Goal: Transaction & Acquisition: Purchase product/service

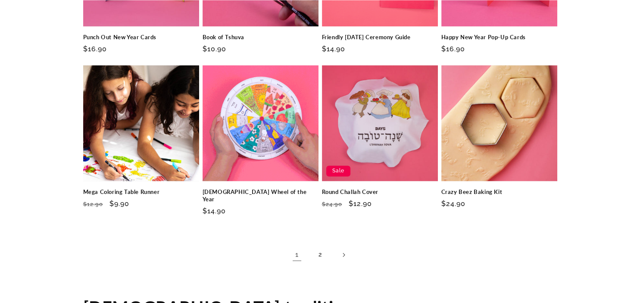
scroll to position [1303, 0]
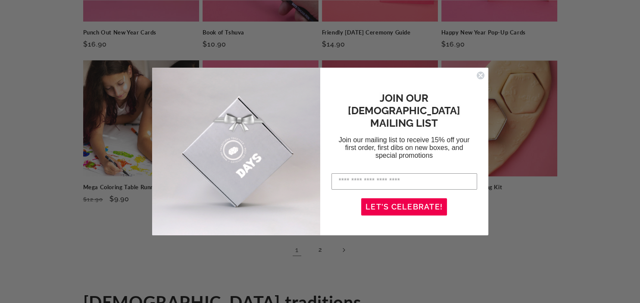
click at [477, 77] on circle "Close dialog" at bounding box center [480, 75] width 8 height 8
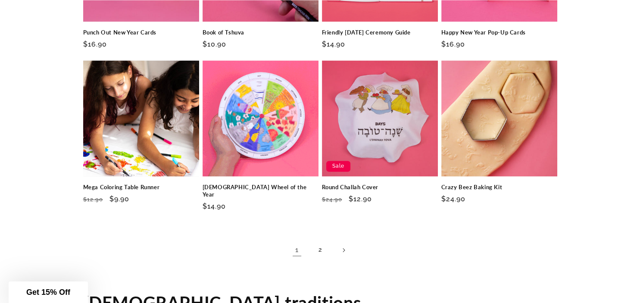
drag, startPoint x: 636, startPoint y: 203, endPoint x: 639, endPoint y: 223, distance: 21.0
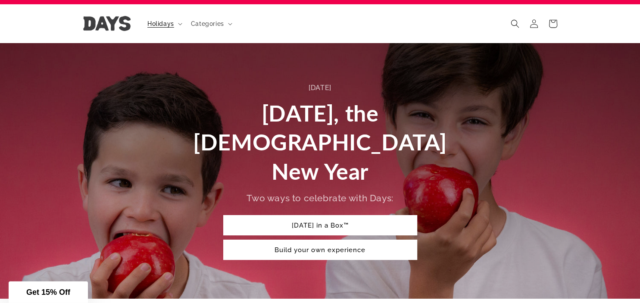
scroll to position [0, 0]
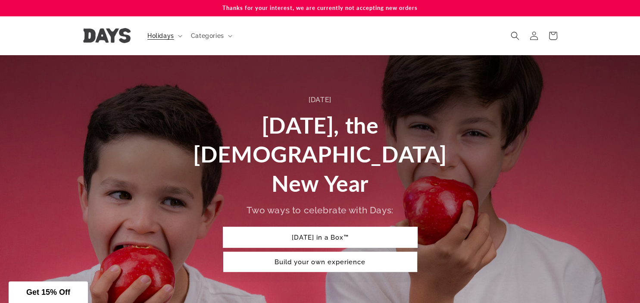
click at [378, 227] on link "Rosh Hashanah in a Box™" at bounding box center [320, 237] width 194 height 20
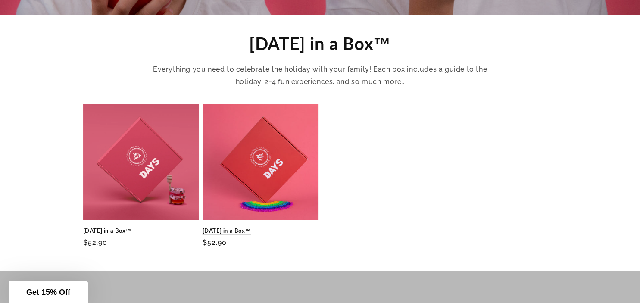
click at [234, 227] on link "Rosh Hashanah in a Box™" at bounding box center [261, 230] width 116 height 7
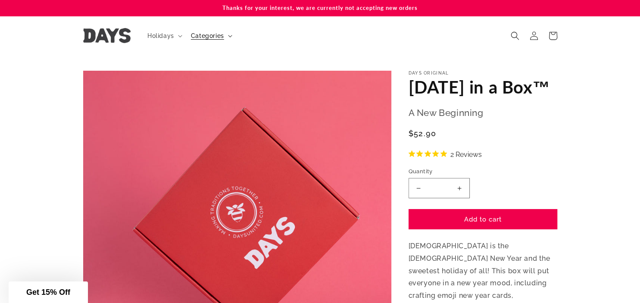
click at [216, 35] on span "Categories" at bounding box center [207, 36] width 33 height 8
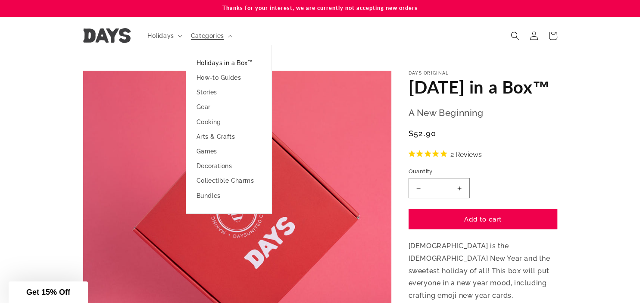
click at [228, 62] on link "Holidays in a Box™" at bounding box center [228, 63] width 85 height 15
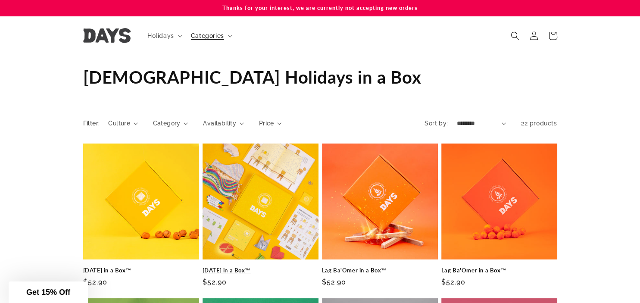
click at [261, 267] on link "Passover in a Box™" at bounding box center [261, 270] width 116 height 7
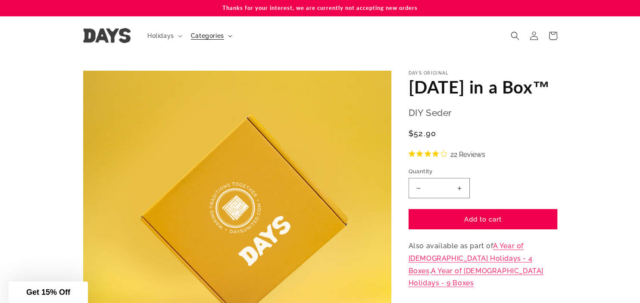
click at [216, 37] on span "Categories" at bounding box center [207, 36] width 33 height 8
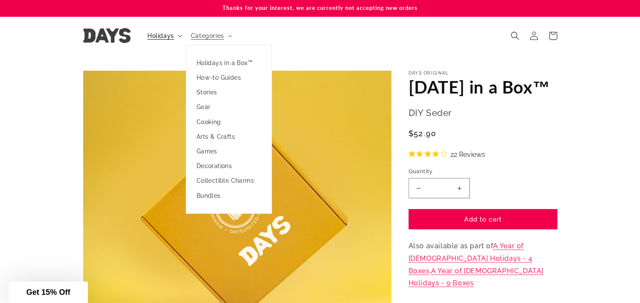
click at [175, 35] on summary "Holidays" at bounding box center [164, 36] width 44 height 18
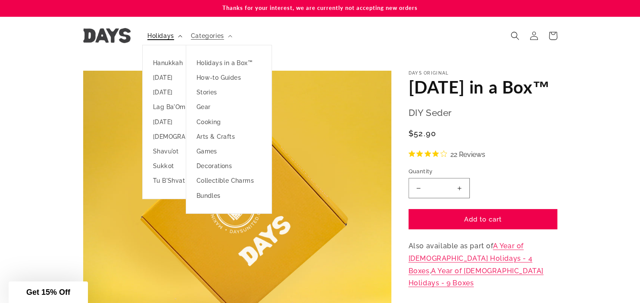
click at [175, 35] on summary "Holidays" at bounding box center [164, 36] width 44 height 18
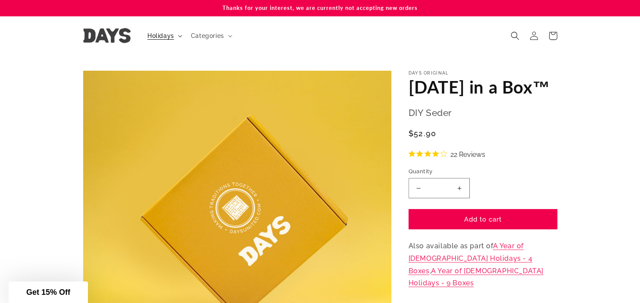
click at [175, 35] on summary "Holidays" at bounding box center [164, 36] width 44 height 18
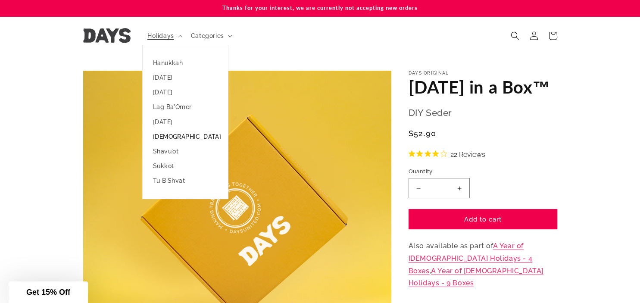
click at [160, 132] on link "[DEMOGRAPHIC_DATA]" at bounding box center [185, 136] width 85 height 15
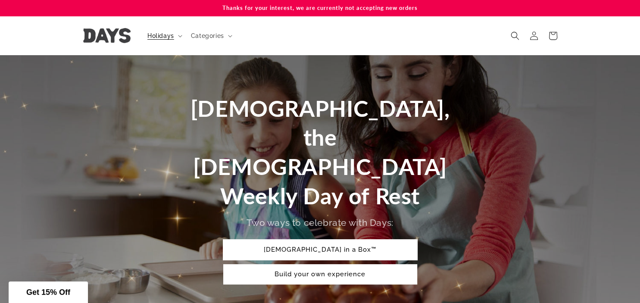
click at [329, 240] on link "[DEMOGRAPHIC_DATA] in a Box™" at bounding box center [320, 250] width 194 height 20
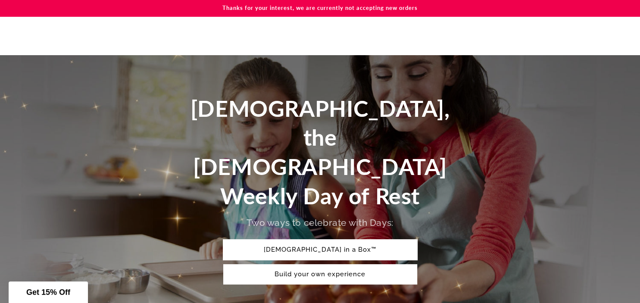
scroll to position [296, 0]
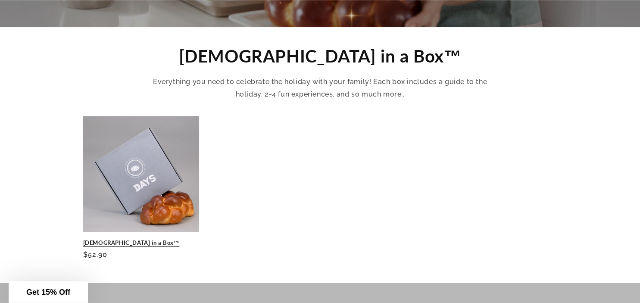
click at [173, 239] on link "[DEMOGRAPHIC_DATA] in a Box™" at bounding box center [141, 242] width 116 height 7
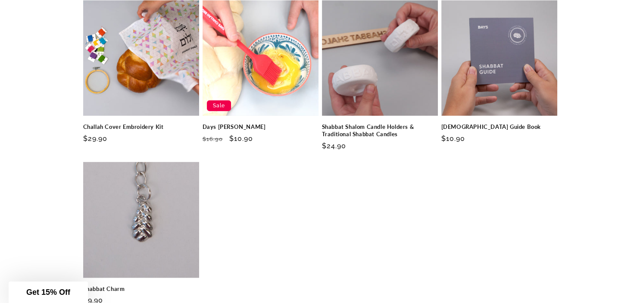
scroll to position [1964, 0]
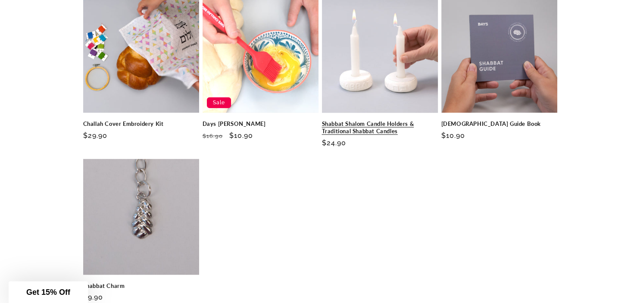
click at [370, 120] on link "Shabbat Shalom Candle Holders & Traditional Shabbat Candles" at bounding box center [380, 127] width 116 height 15
